Goal: Check status: Check status

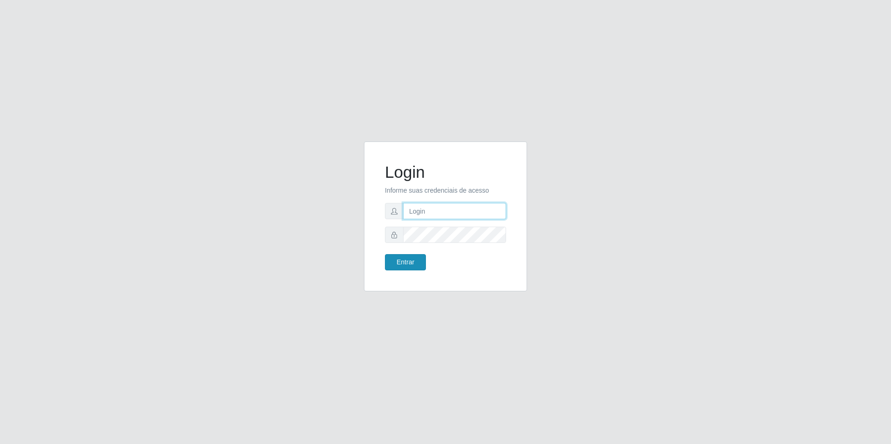
type input "[EMAIL_ADDRESS][DOMAIN_NAME]"
click at [411, 265] on button "Entrar" at bounding box center [405, 262] width 41 height 16
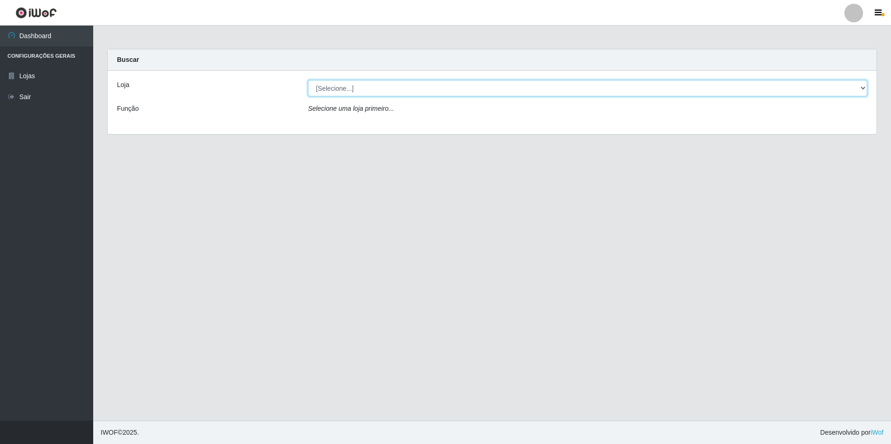
click at [324, 89] on select "[Selecione...] Extrabom - Loja 57 Anchieta" at bounding box center [587, 88] width 559 height 16
select select "470"
click at [308, 80] on select "[Selecione...] Extrabom - Loja 57 Anchieta" at bounding box center [587, 88] width 559 height 16
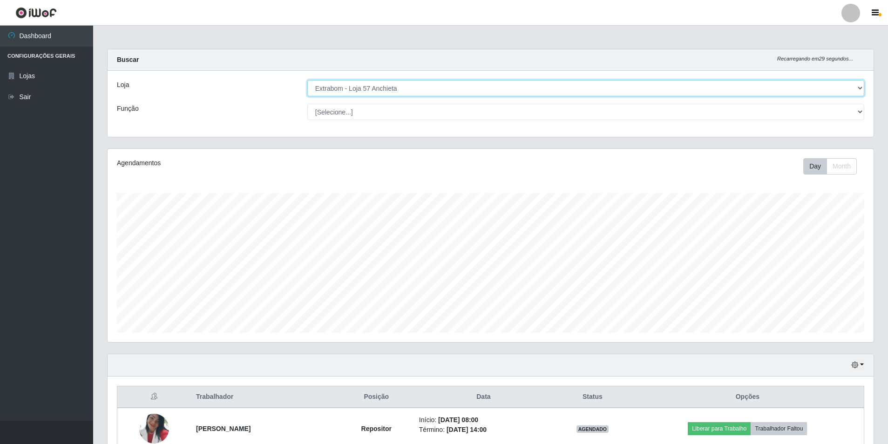
scroll to position [233, 0]
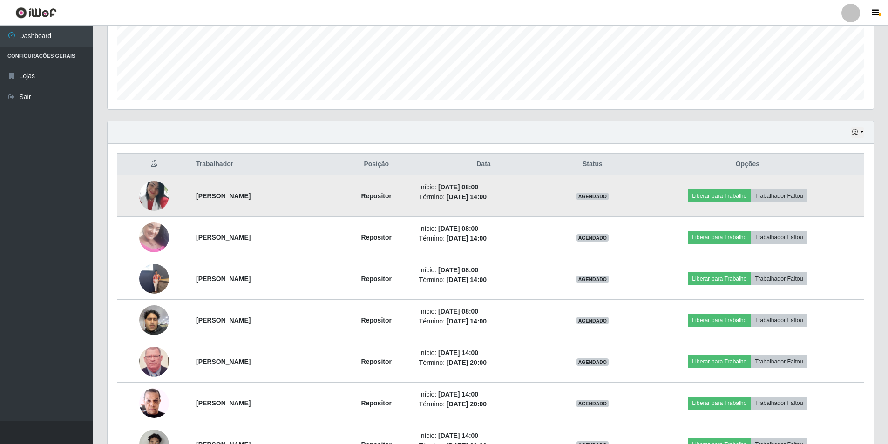
click at [155, 190] on img at bounding box center [154, 196] width 30 height 53
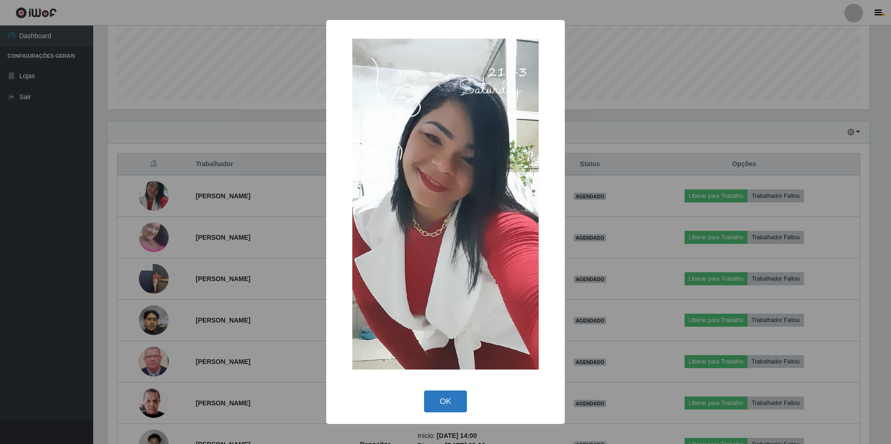
click at [437, 394] on button "OK" at bounding box center [445, 402] width 43 height 22
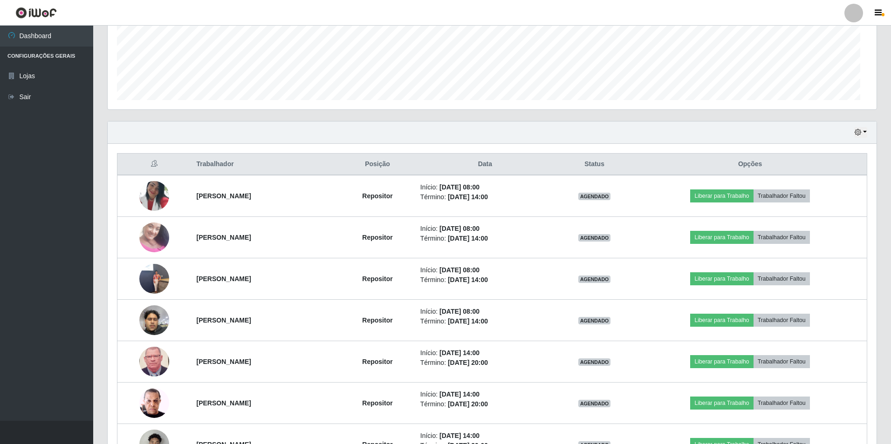
scroll to position [193, 766]
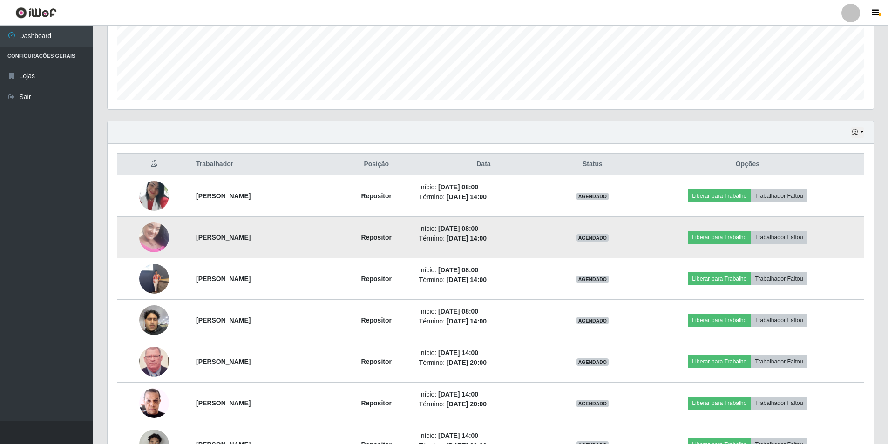
click at [161, 237] on img at bounding box center [154, 237] width 30 height 53
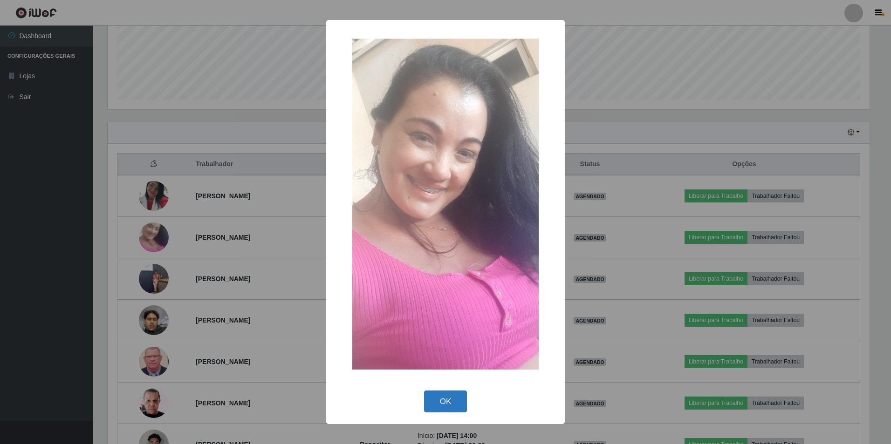
click at [441, 404] on button "OK" at bounding box center [445, 402] width 43 height 22
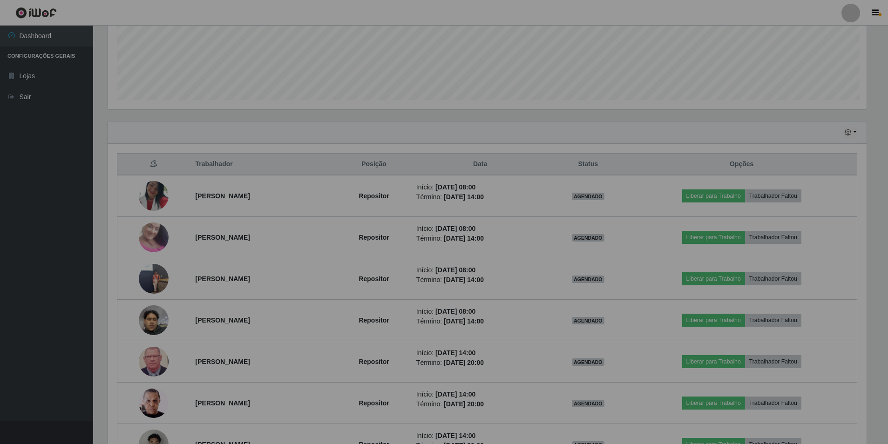
scroll to position [193, 766]
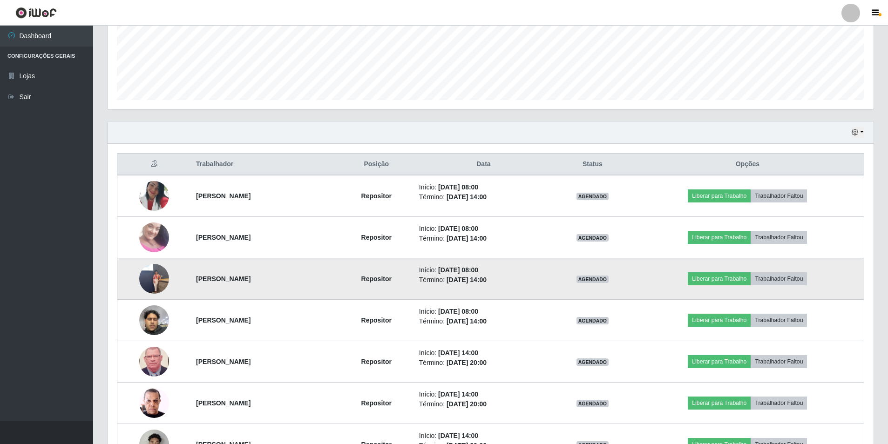
click at [147, 287] on img at bounding box center [154, 279] width 30 height 53
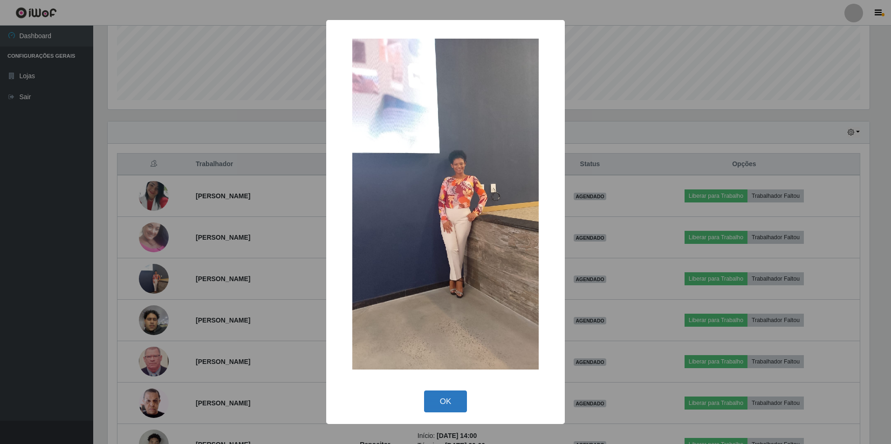
click at [448, 399] on button "OK" at bounding box center [445, 402] width 43 height 22
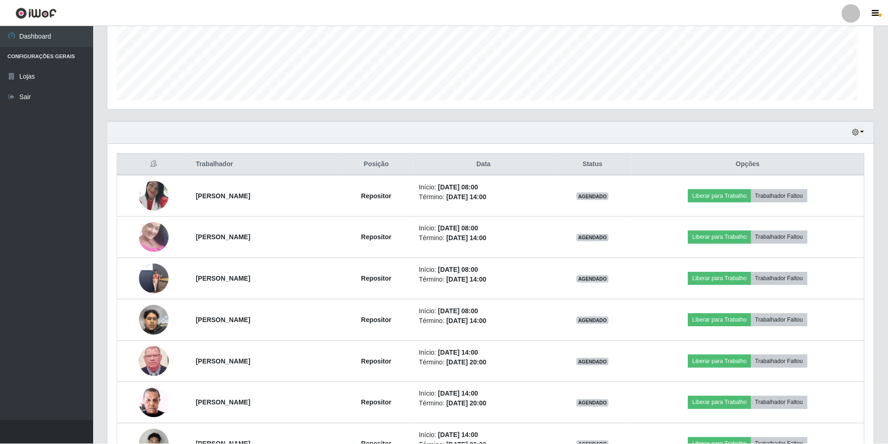
scroll to position [193, 766]
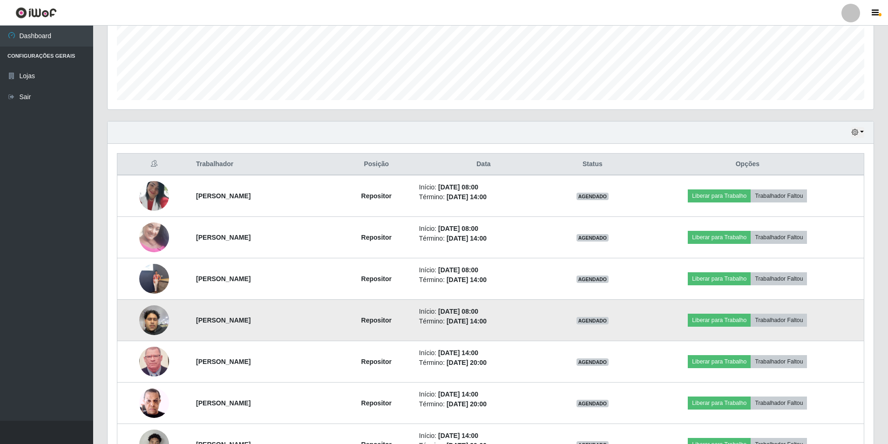
click at [149, 318] on img at bounding box center [154, 320] width 30 height 40
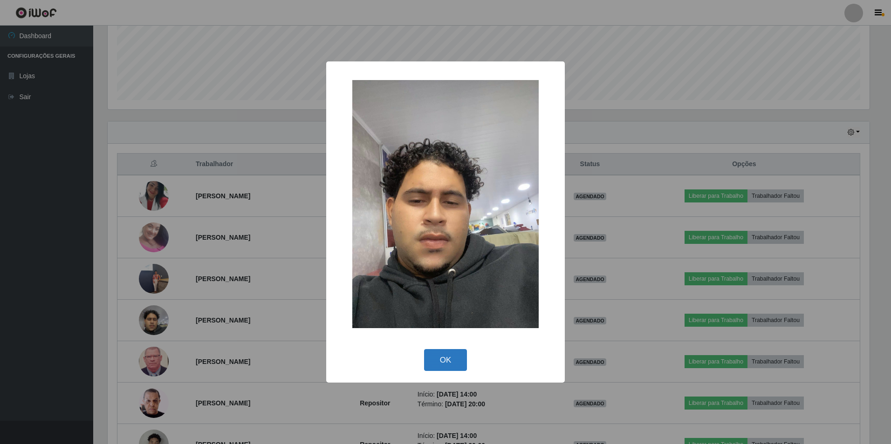
click at [445, 368] on button "OK" at bounding box center [445, 360] width 43 height 22
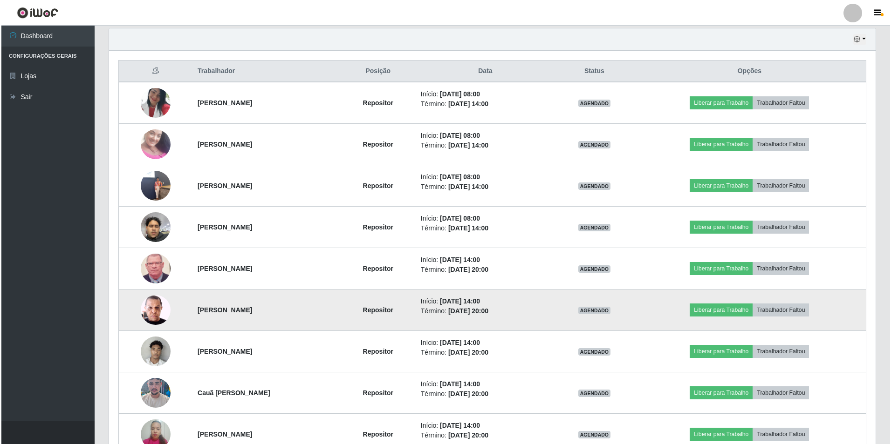
scroll to position [382, 0]
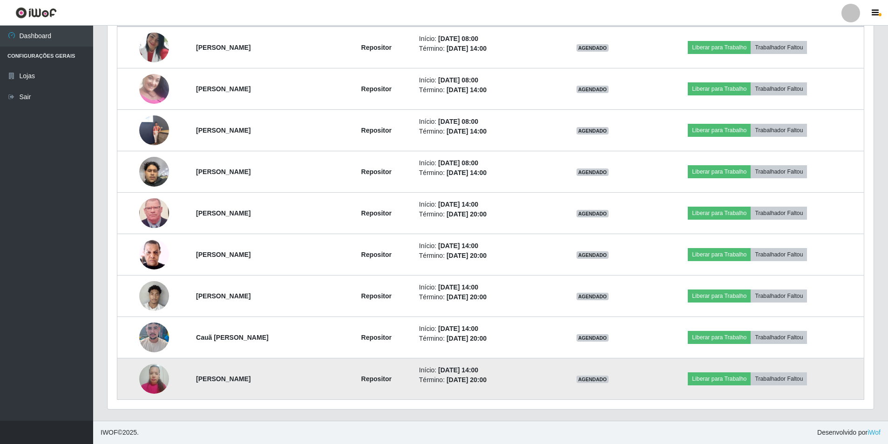
click at [153, 372] on img at bounding box center [154, 379] width 30 height 40
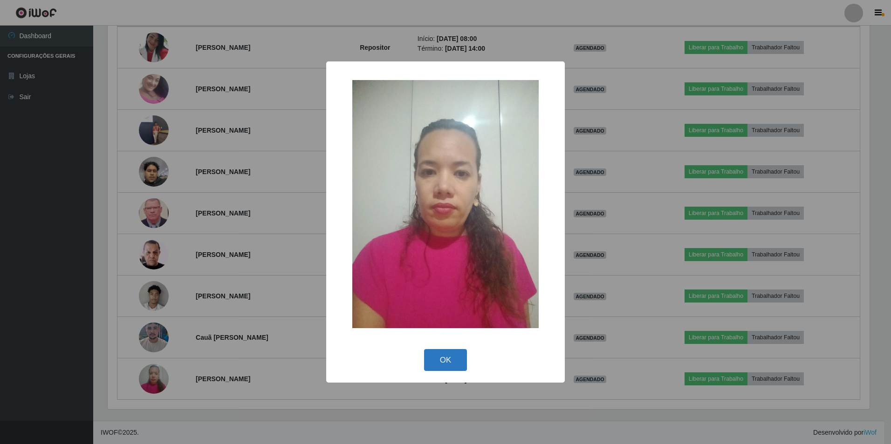
click at [445, 361] on button "OK" at bounding box center [445, 360] width 43 height 22
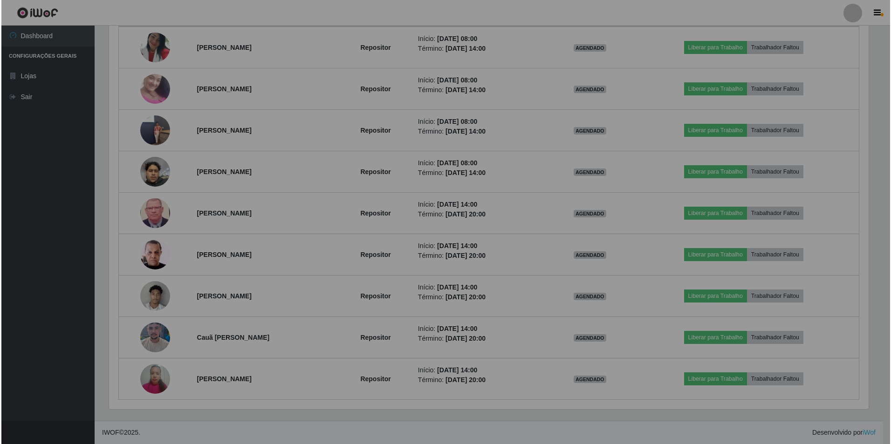
scroll to position [193, 766]
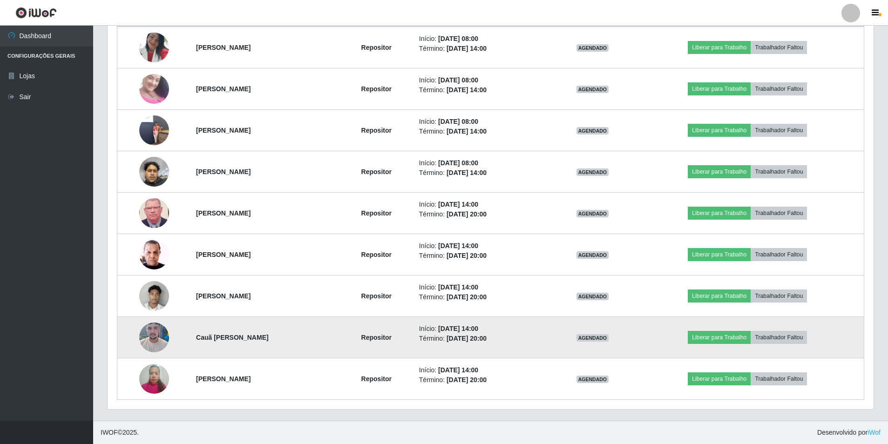
click at [150, 343] on img at bounding box center [154, 338] width 30 height 66
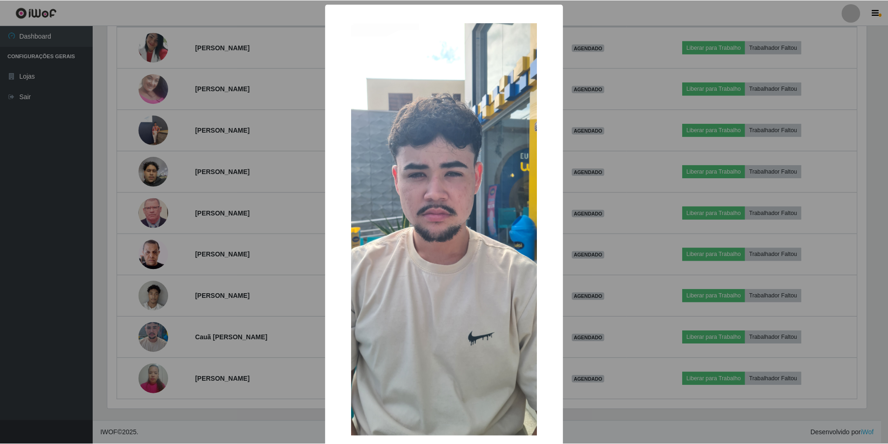
scroll to position [51, 0]
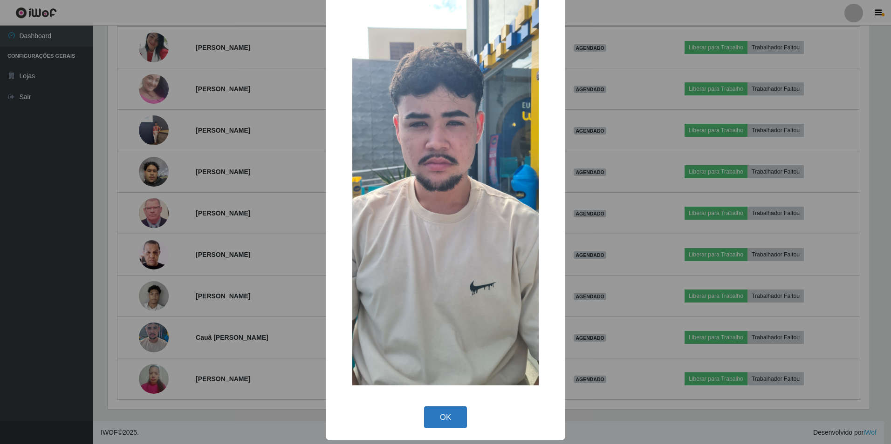
click at [433, 417] on button "OK" at bounding box center [445, 418] width 43 height 22
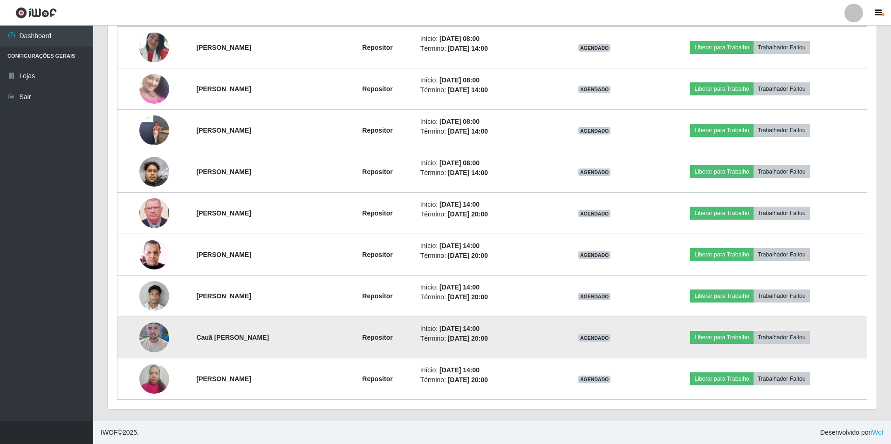
scroll to position [0, 0]
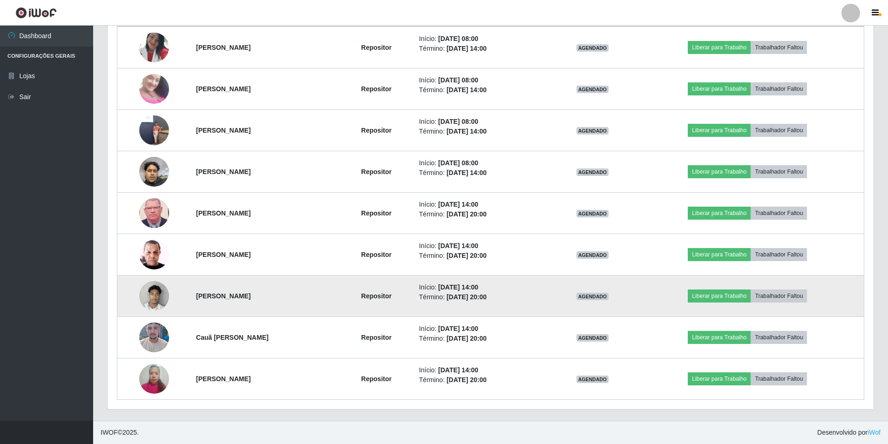
click at [143, 294] on img at bounding box center [154, 296] width 30 height 40
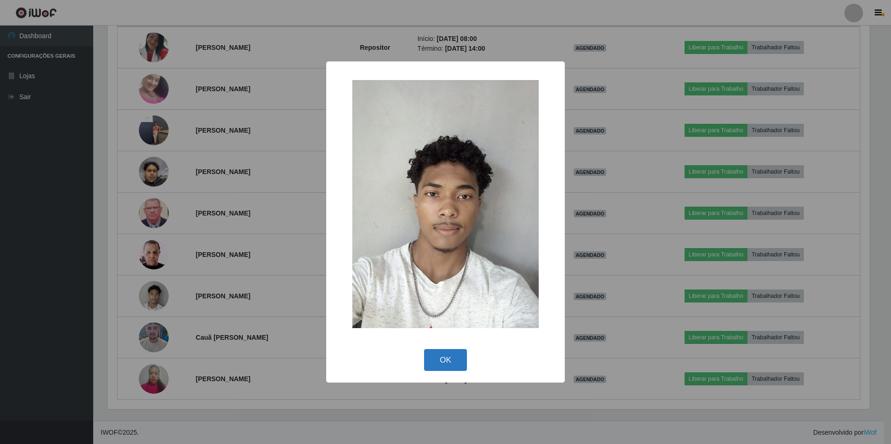
click at [439, 355] on button "OK" at bounding box center [445, 360] width 43 height 22
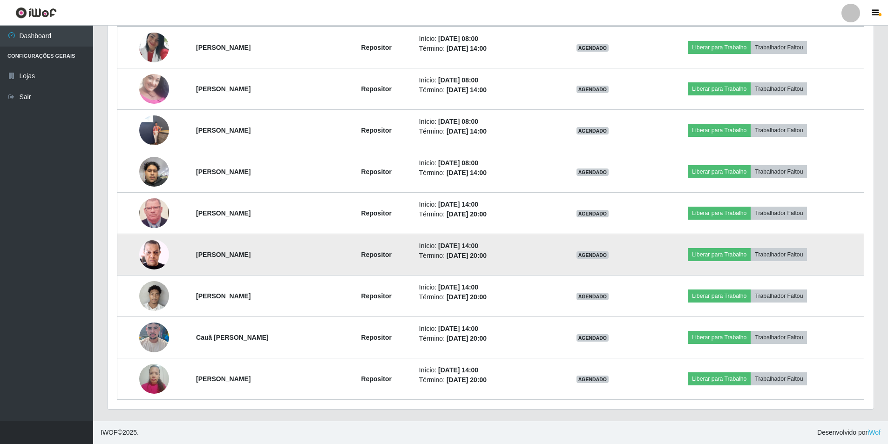
click at [153, 254] on img at bounding box center [154, 255] width 30 height 40
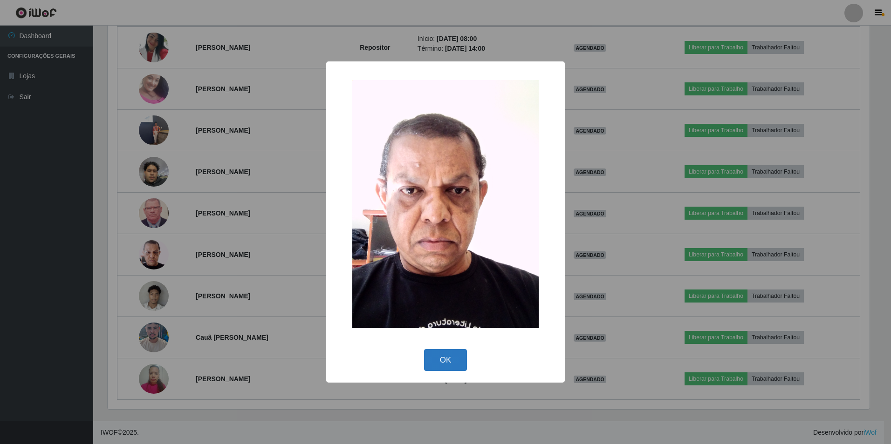
click at [445, 354] on button "OK" at bounding box center [445, 360] width 43 height 22
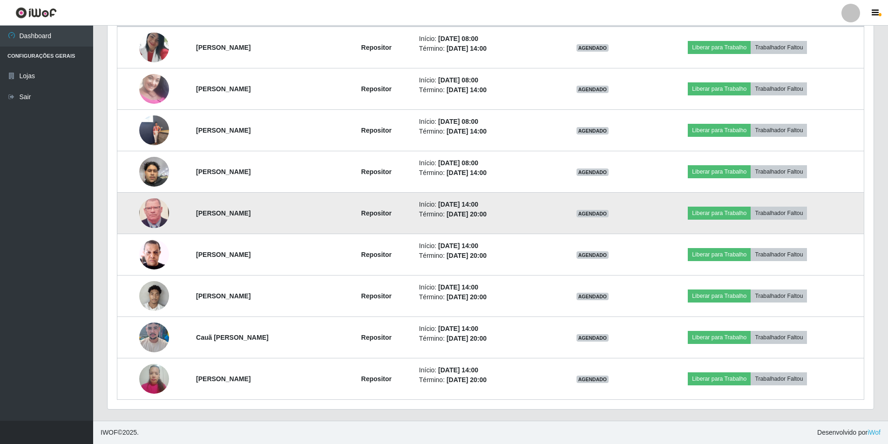
click at [143, 220] on img at bounding box center [154, 213] width 30 height 39
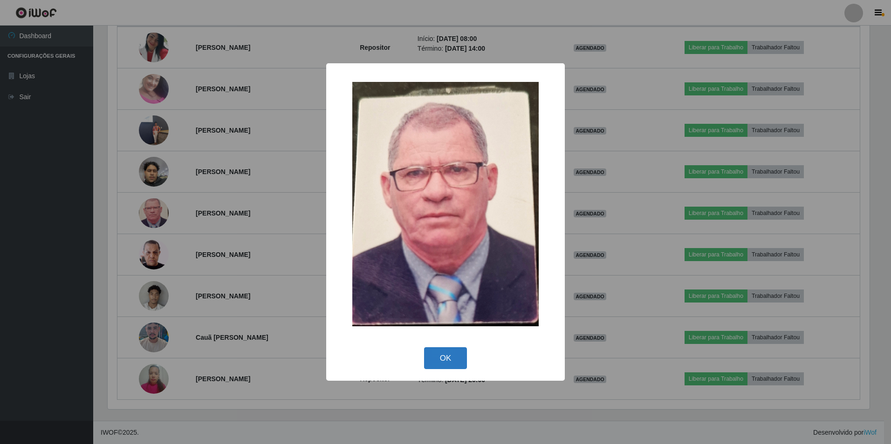
click at [444, 355] on button "OK" at bounding box center [445, 359] width 43 height 22
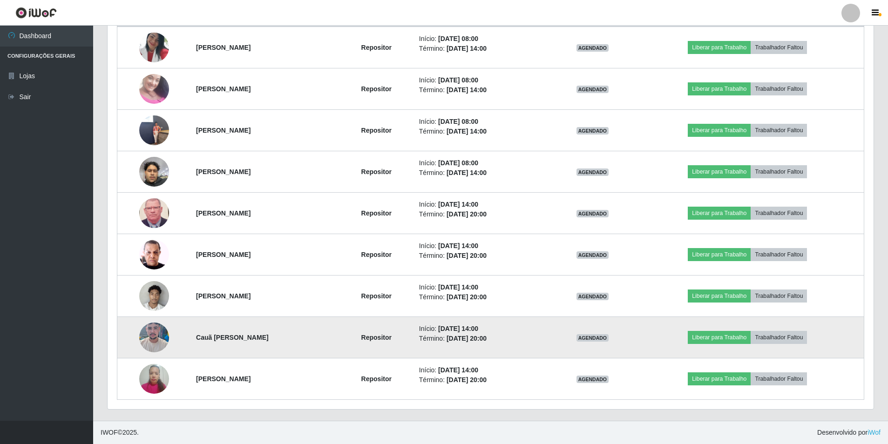
click at [150, 335] on img at bounding box center [154, 338] width 30 height 66
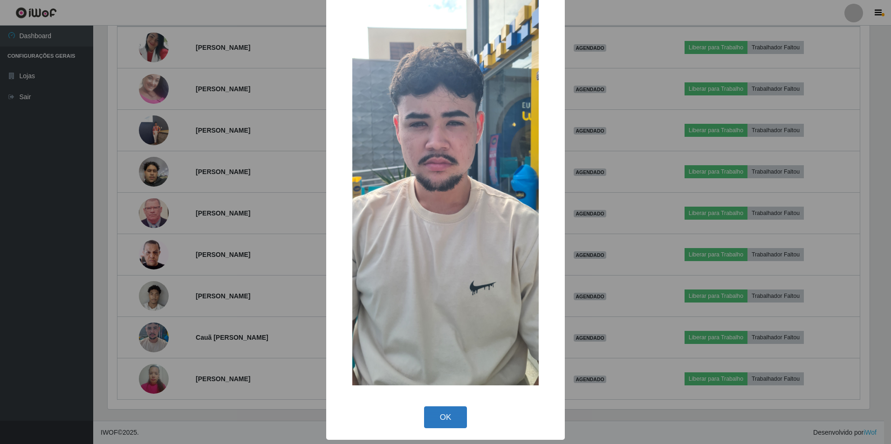
click at [433, 411] on button "OK" at bounding box center [445, 418] width 43 height 22
